Goal: Find contact information: Obtain details needed to contact an individual or organization

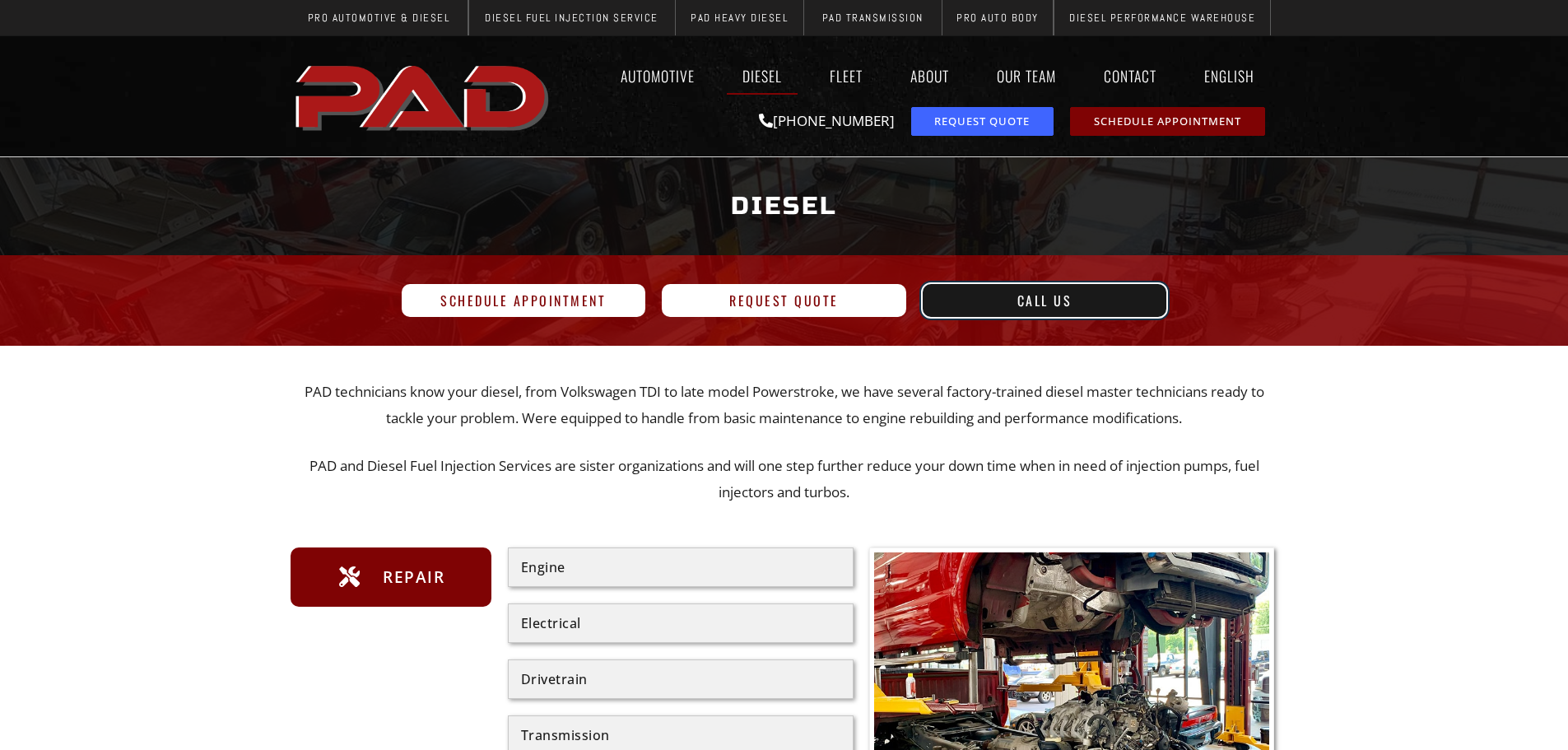
click at [1016, 302] on span "Call Us" at bounding box center [1045, 301] width 205 height 13
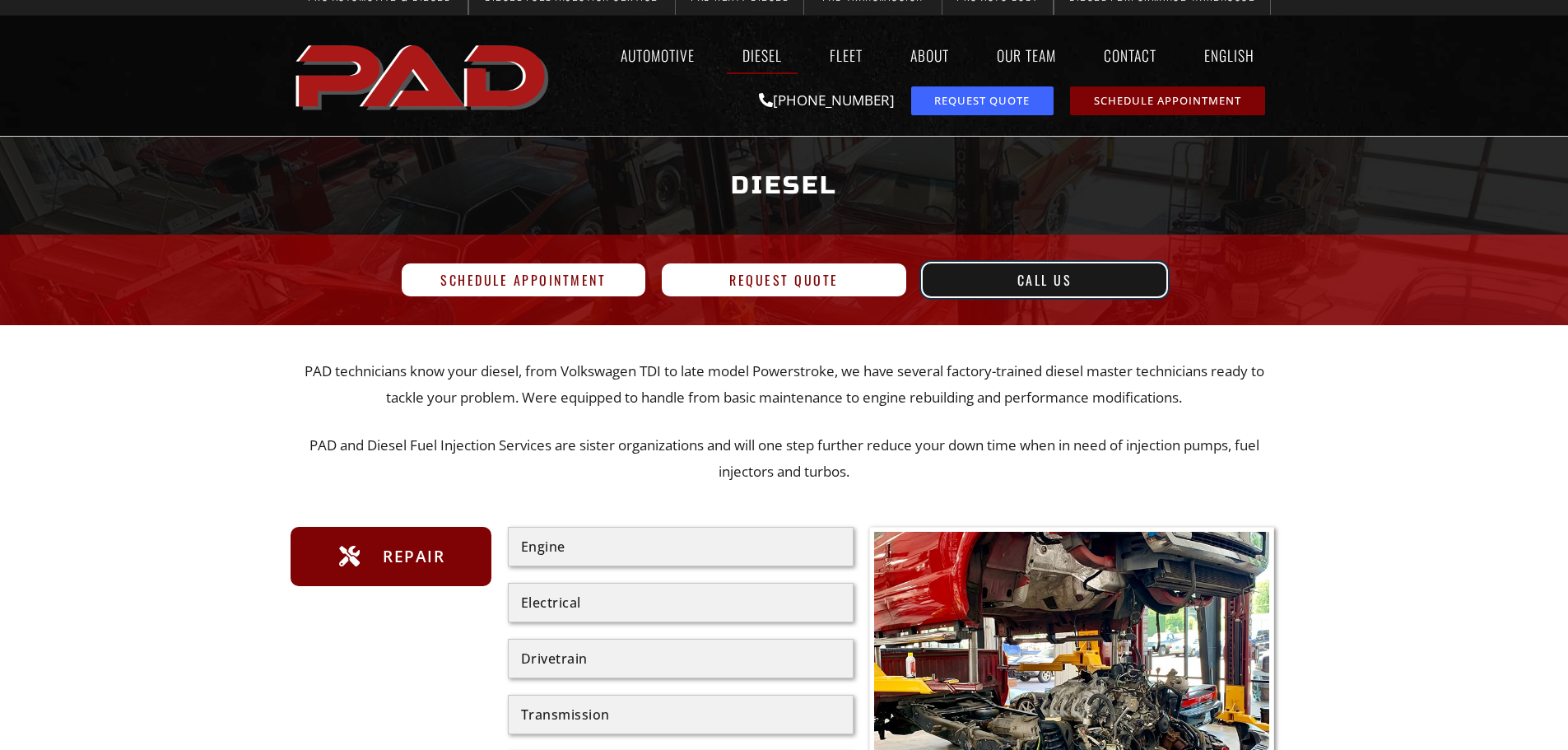
scroll to position [82, 0]
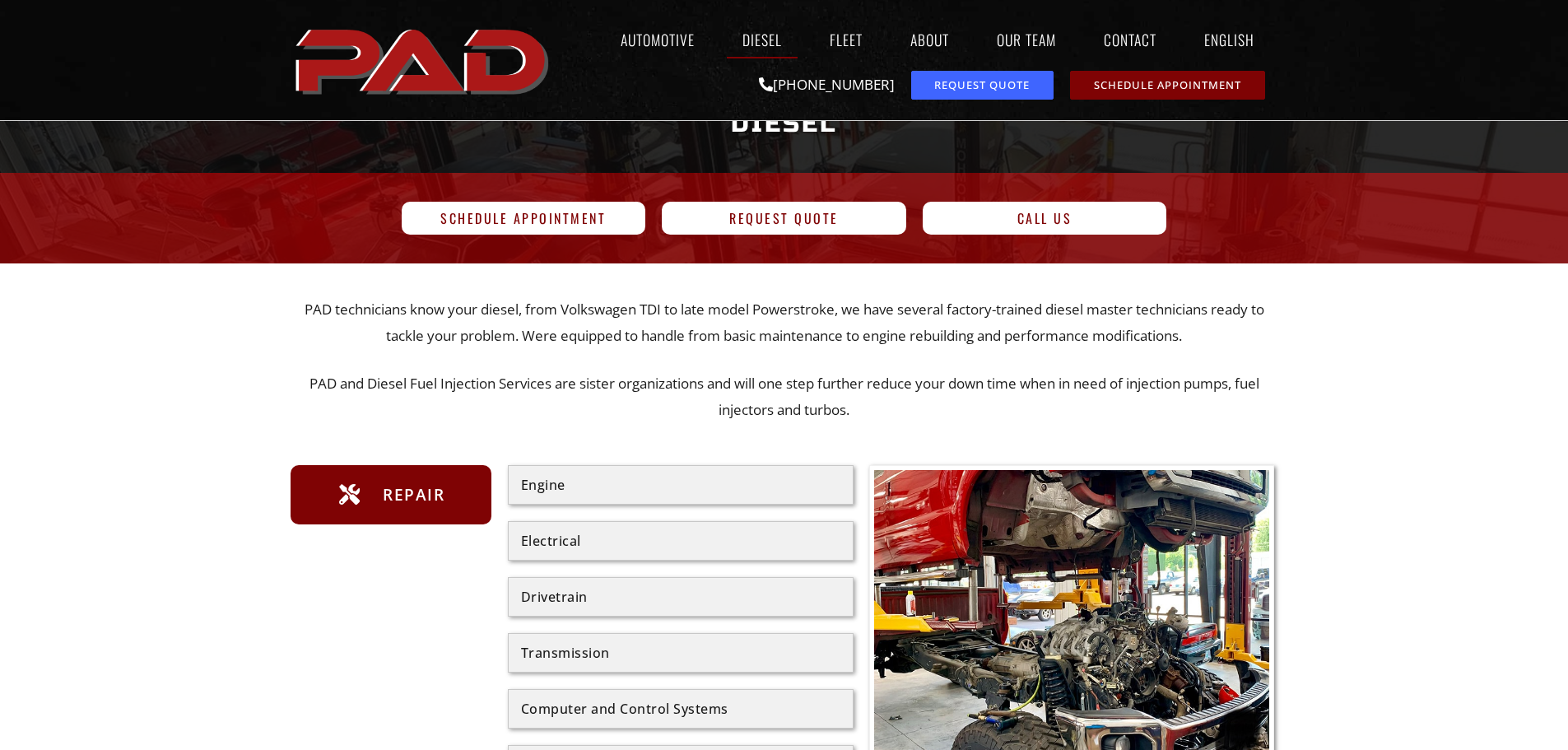
click at [692, 492] on div "Engine" at bounding box center [681, 485] width 346 height 40
click at [580, 486] on div "Engine" at bounding box center [681, 485] width 320 height 13
click at [601, 489] on div "Engine" at bounding box center [681, 485] width 320 height 13
click at [552, 483] on div "Engine" at bounding box center [681, 485] width 320 height 13
click at [619, 481] on div "Engine" at bounding box center [681, 485] width 320 height 13
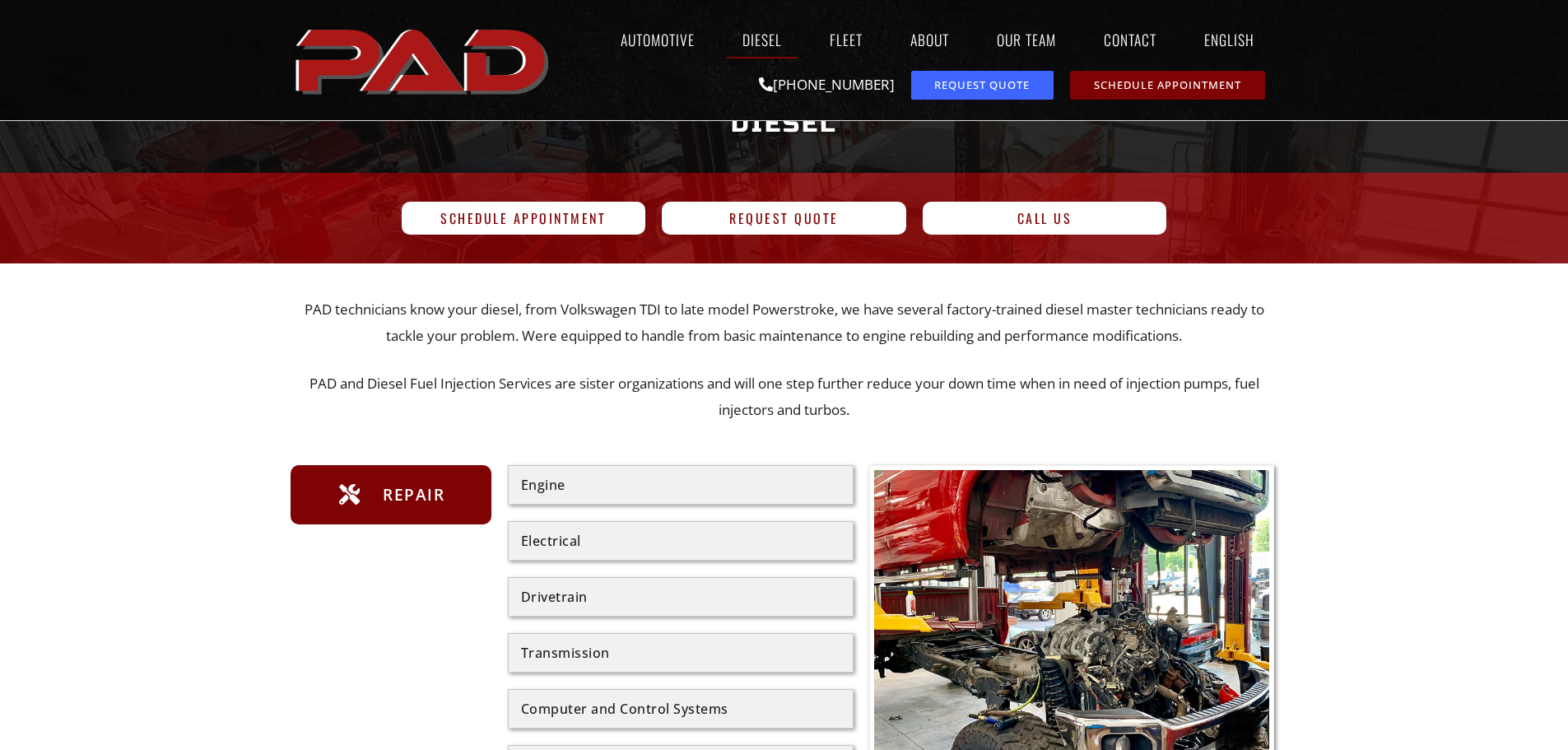
click at [619, 481] on div "Engine" at bounding box center [681, 485] width 320 height 13
click at [619, 480] on div "Engine" at bounding box center [681, 485] width 320 height 13
click at [443, 501] on span "Repair" at bounding box center [412, 495] width 66 height 26
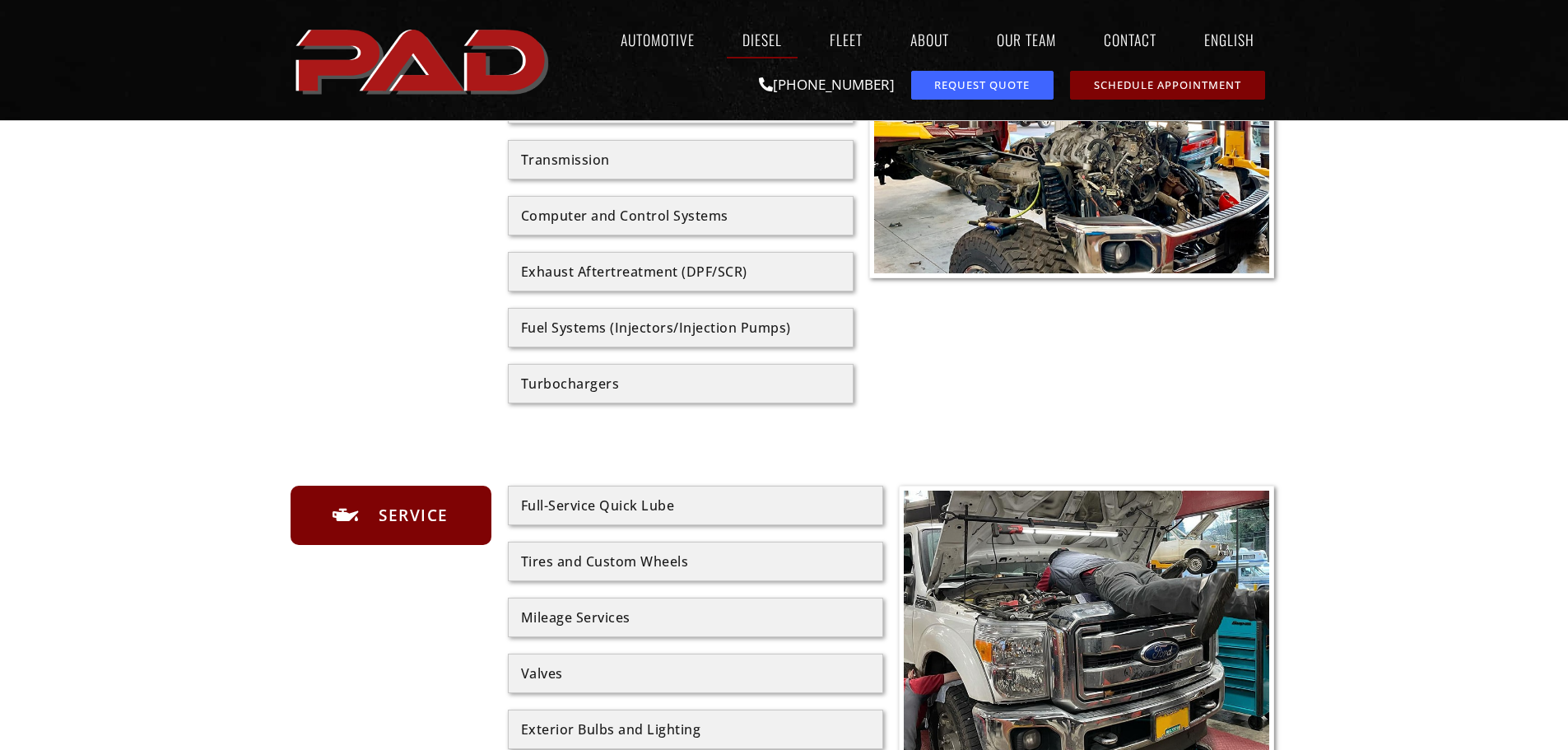
scroll to position [576, 0]
click at [593, 390] on div "Turbochargers" at bounding box center [681, 383] width 320 height 13
click at [569, 390] on div "Turbochargers" at bounding box center [681, 383] width 320 height 13
click at [569, 389] on div "Turbochargers" at bounding box center [681, 383] width 320 height 13
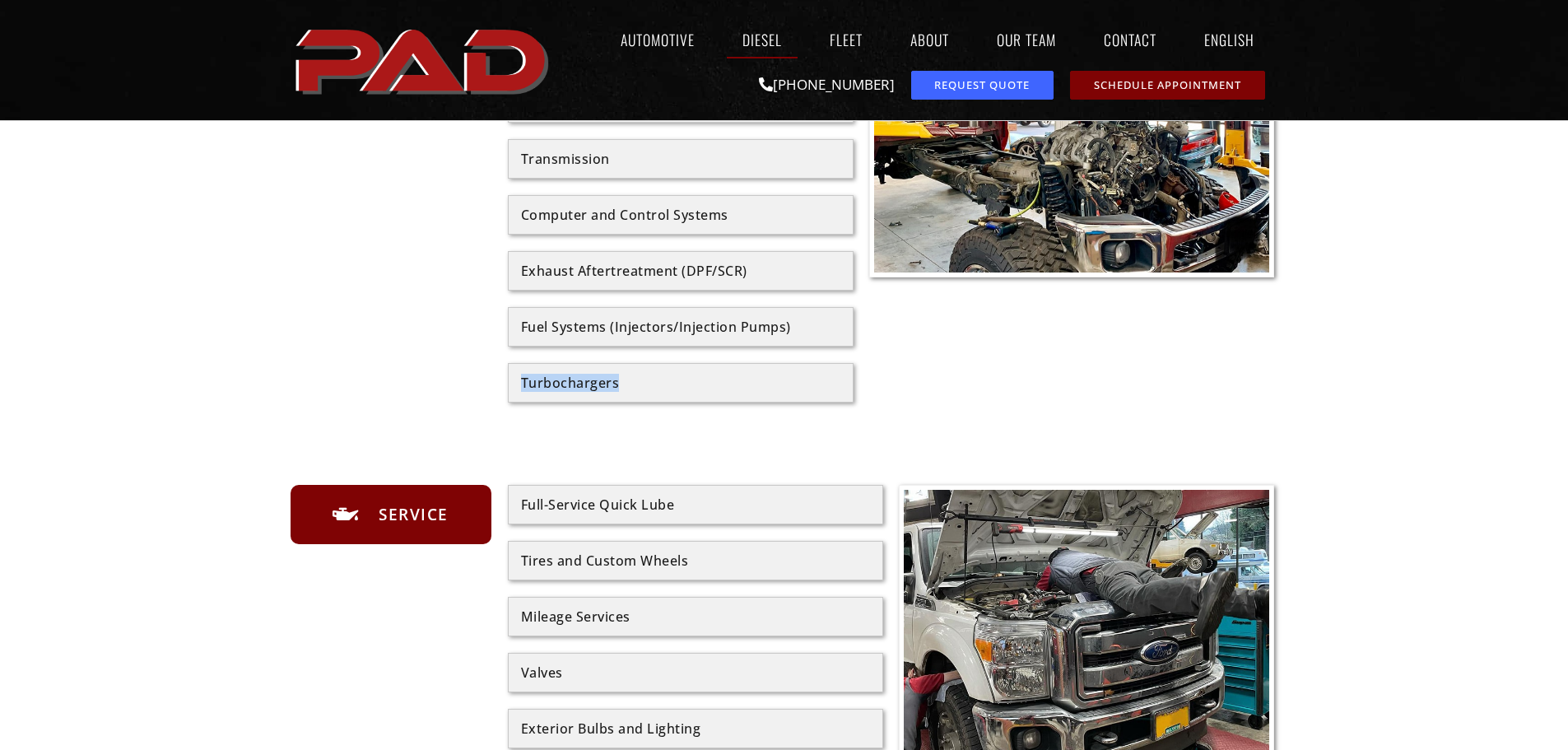
click at [569, 389] on div "Turbochargers" at bounding box center [681, 383] width 320 height 13
click at [793, 388] on div "Turbochargers" at bounding box center [681, 383] width 320 height 13
click at [522, 381] on div "Turbochargers" at bounding box center [681, 383] width 320 height 13
click at [658, 382] on div "Turbochargers" at bounding box center [681, 383] width 320 height 13
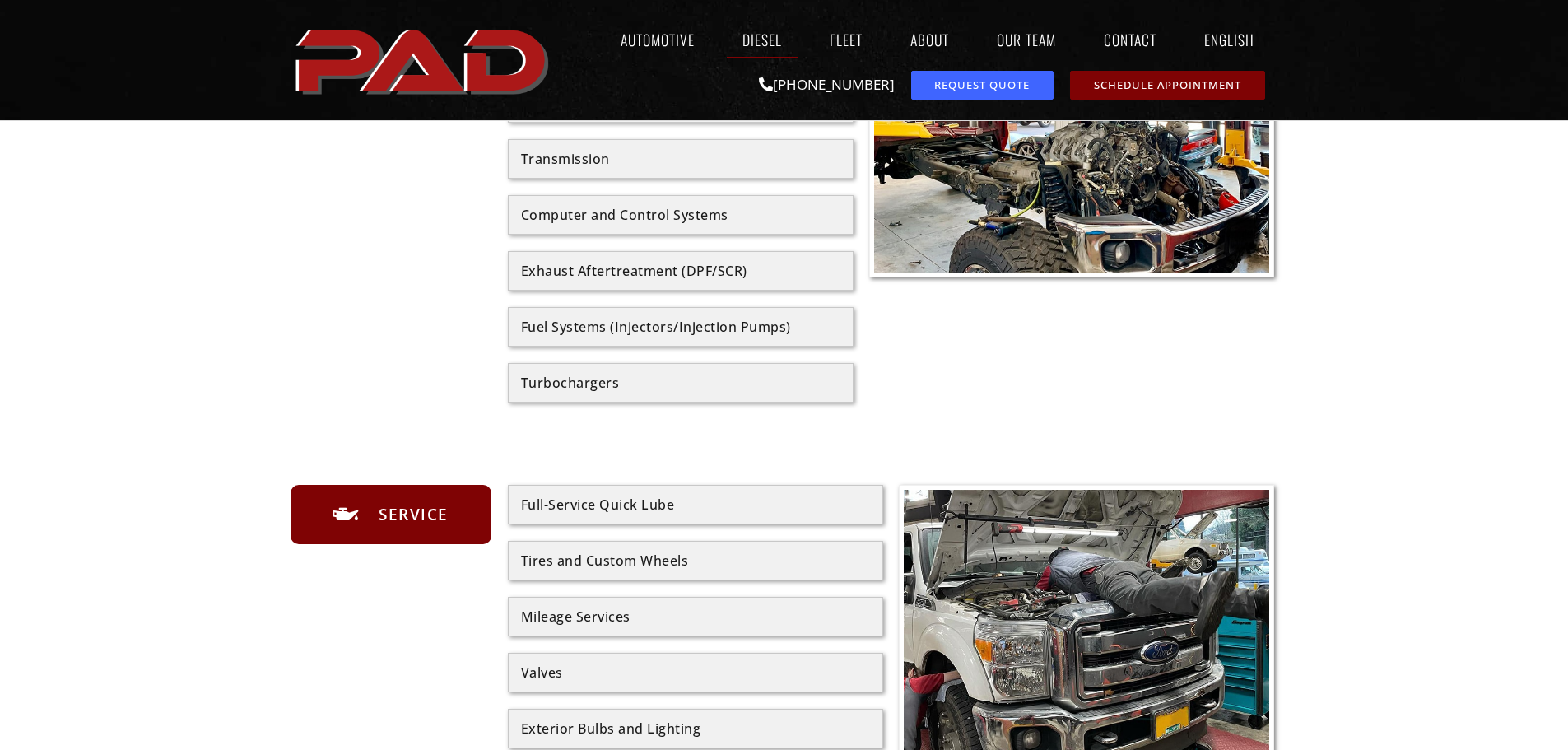
click at [658, 382] on div "Turbochargers" at bounding box center [681, 383] width 320 height 13
click at [582, 382] on div "Turbochargers" at bounding box center [681, 383] width 320 height 13
click at [679, 383] on div "Turbochargers" at bounding box center [681, 383] width 320 height 13
click at [680, 383] on div "Turbochargers" at bounding box center [681, 383] width 320 height 13
click at [778, 377] on div "Turbochargers" at bounding box center [681, 383] width 320 height 13
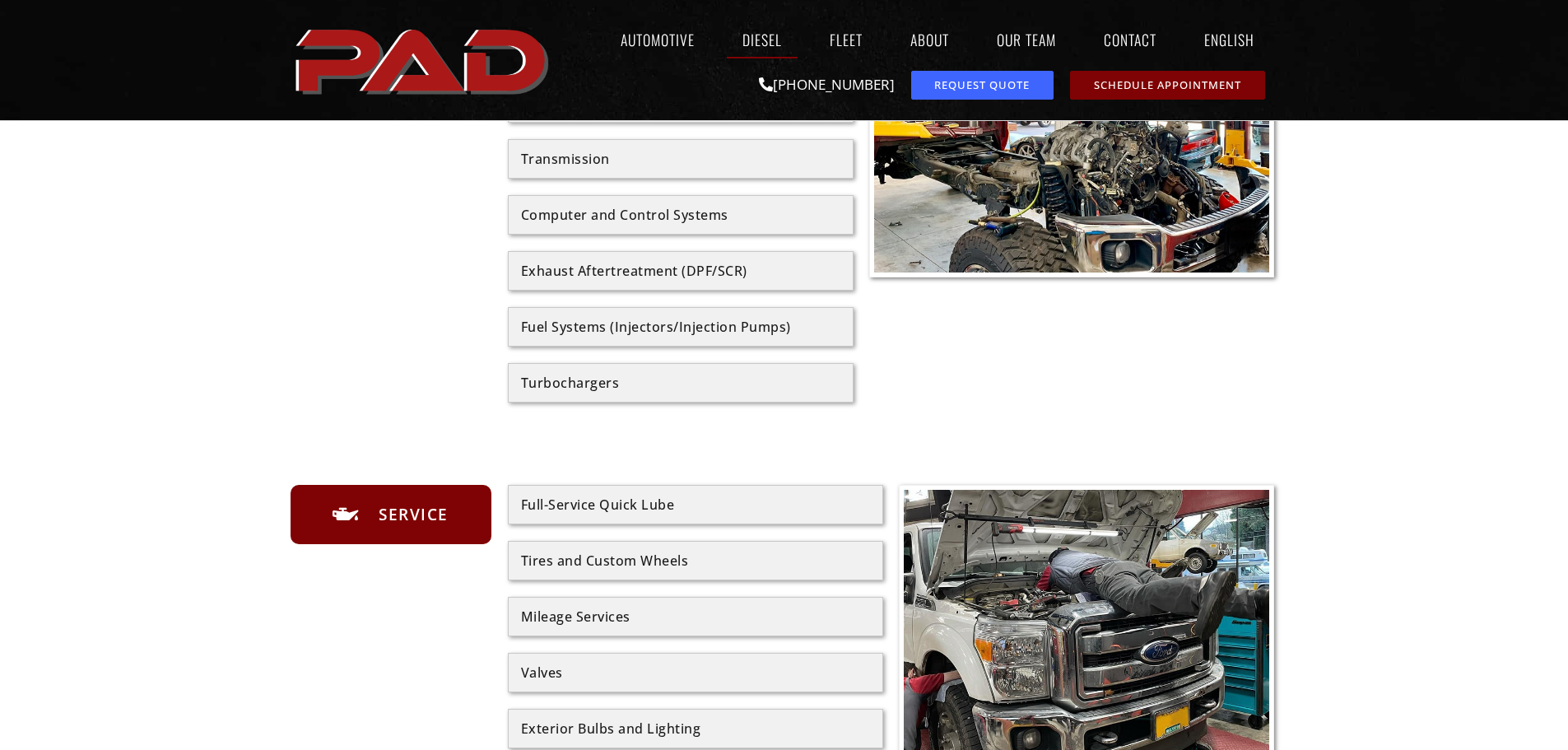
scroll to position [495, 0]
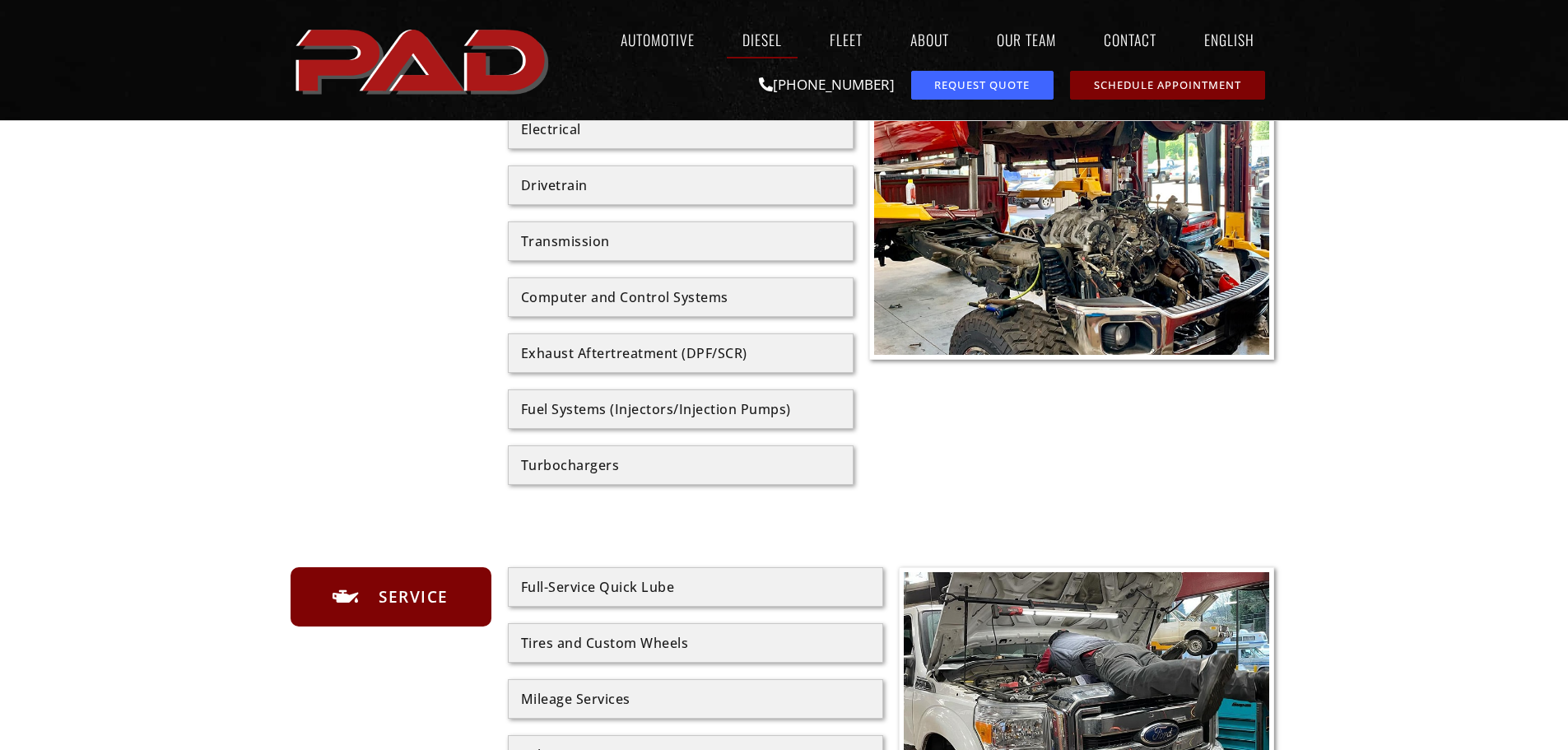
click at [569, 471] on div "Turbochargers" at bounding box center [681, 466] width 320 height 13
click at [565, 466] on div "Turbochargers" at bounding box center [681, 466] width 320 height 13
click at [565, 466] on div "Turbochargers" at bounding box center [681, 466] width 320 height 13
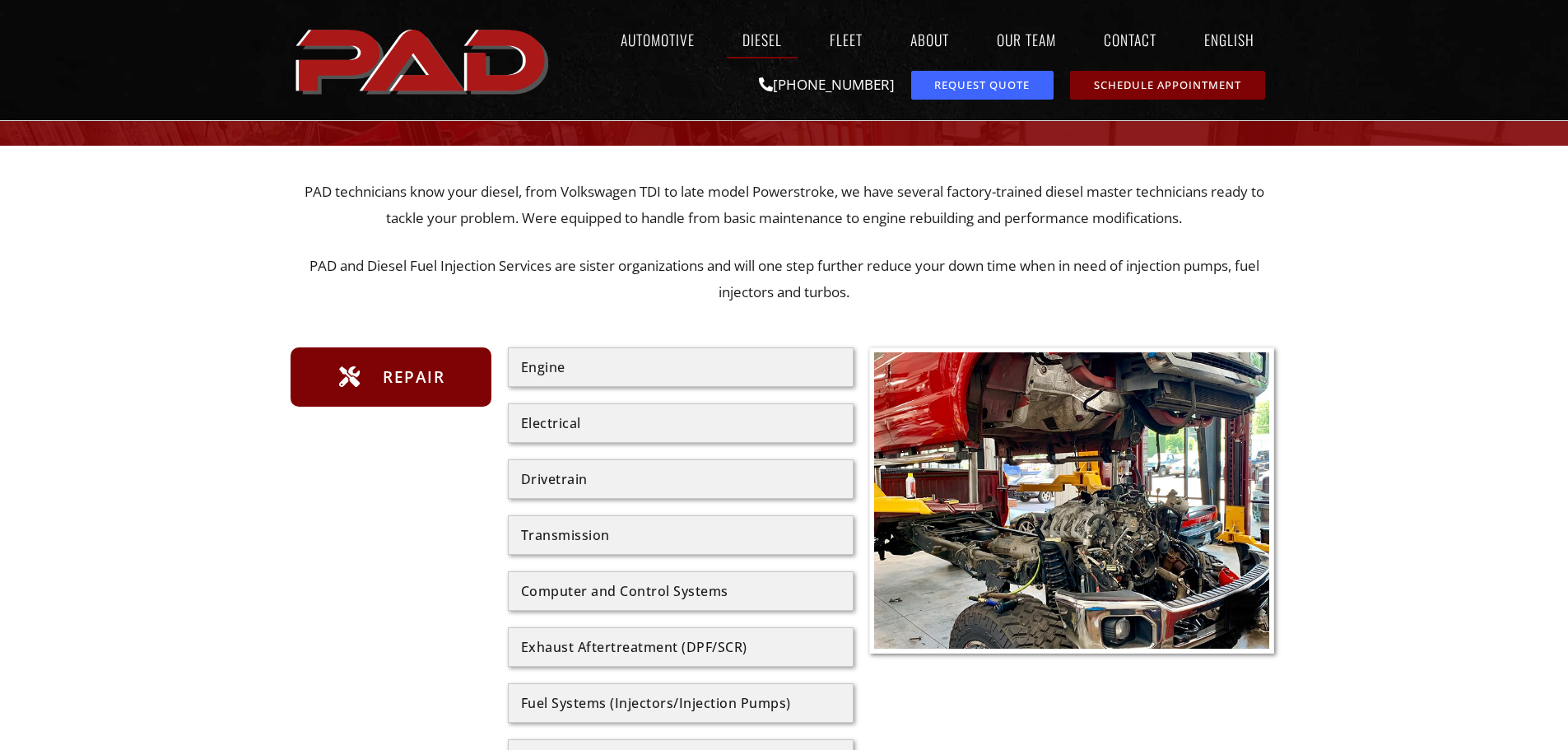
scroll to position [0, 0]
